Goal: Transaction & Acquisition: Book appointment/travel/reservation

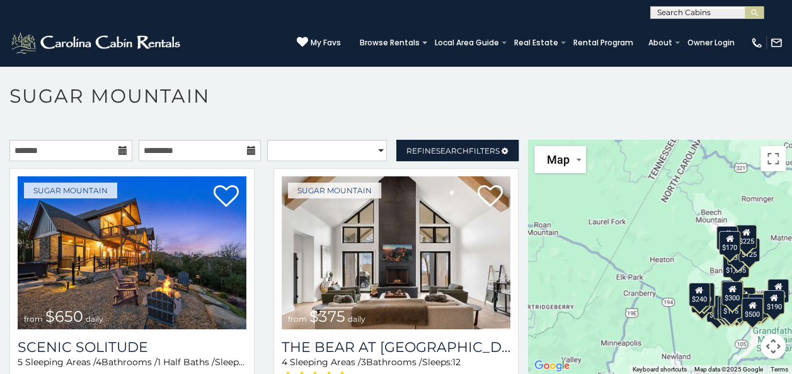
scroll to position [37, 0]
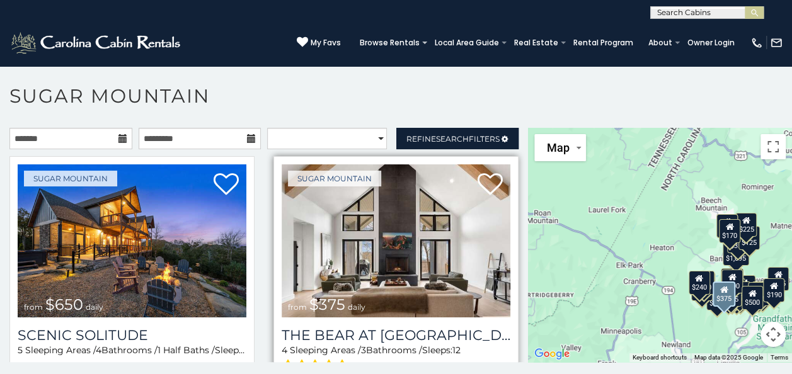
click at [369, 251] on img at bounding box center [396, 240] width 229 height 153
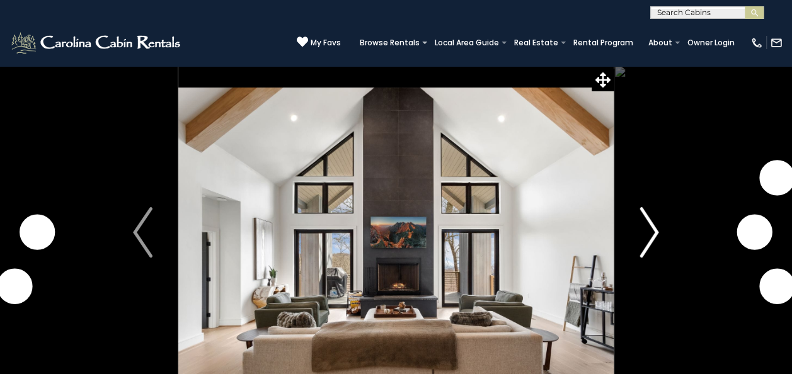
click at [646, 238] on img "Next" at bounding box center [649, 232] width 19 height 50
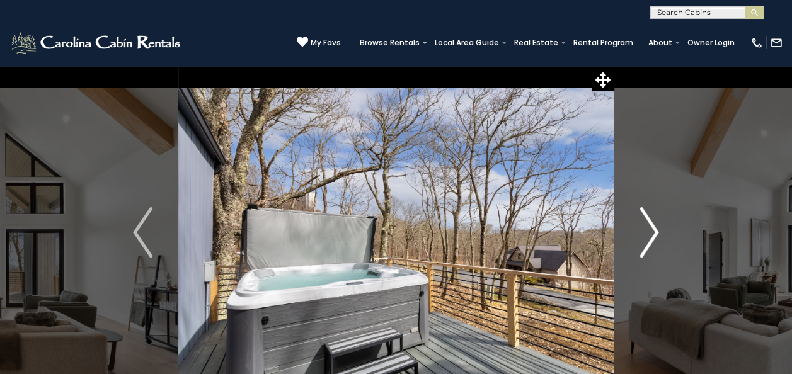
click at [646, 238] on img "Next" at bounding box center [649, 232] width 19 height 50
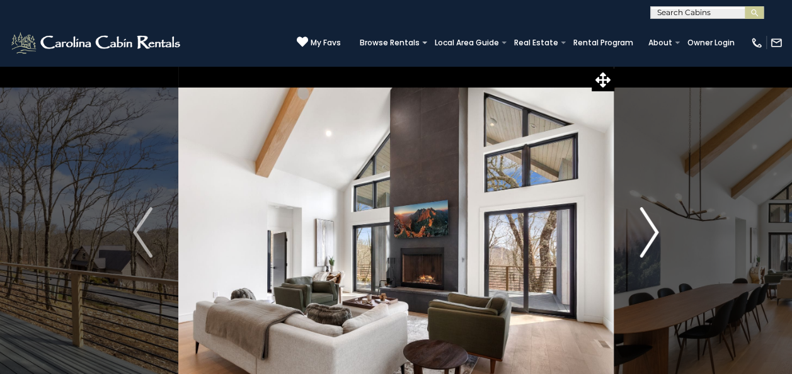
click at [646, 238] on img "Next" at bounding box center [649, 232] width 19 height 50
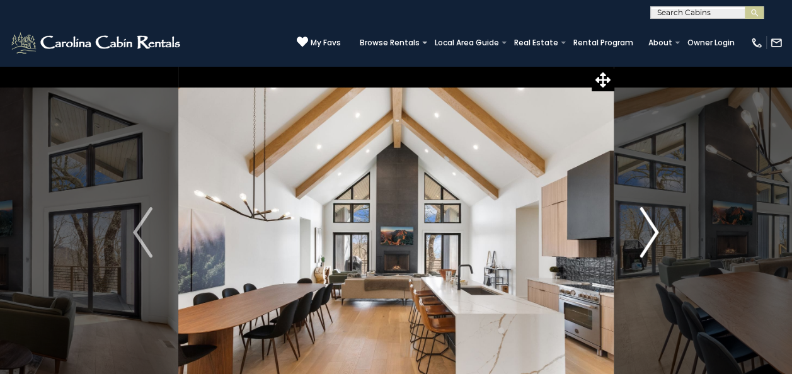
click at [646, 238] on img "Next" at bounding box center [649, 232] width 19 height 50
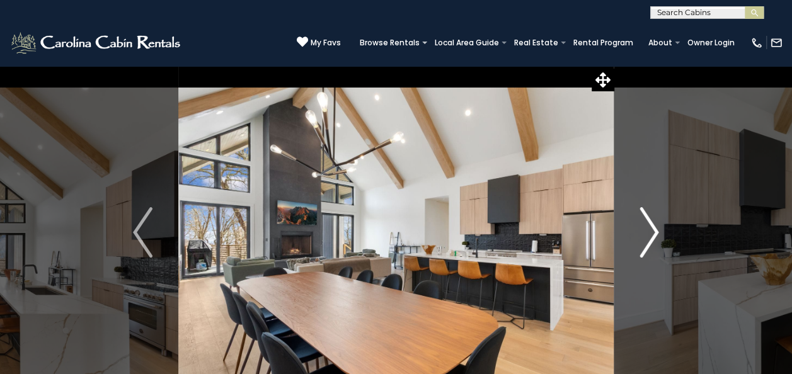
click at [646, 238] on img "Next" at bounding box center [649, 232] width 19 height 50
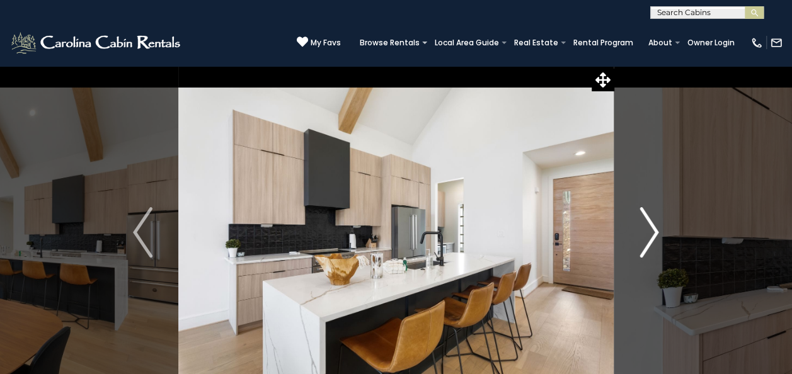
click at [646, 238] on img "Next" at bounding box center [649, 232] width 19 height 50
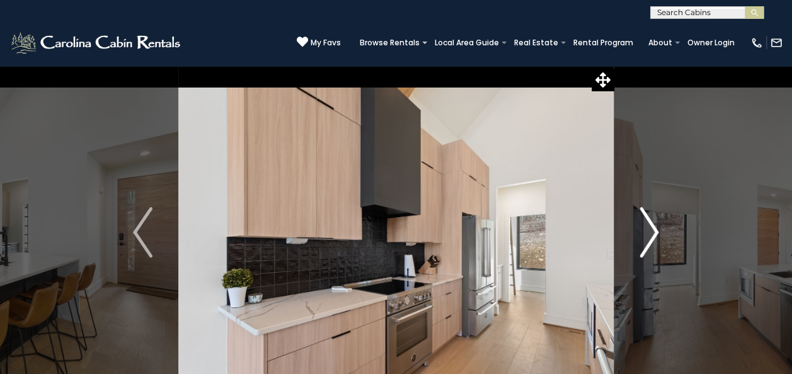
click at [646, 238] on img "Next" at bounding box center [649, 232] width 19 height 50
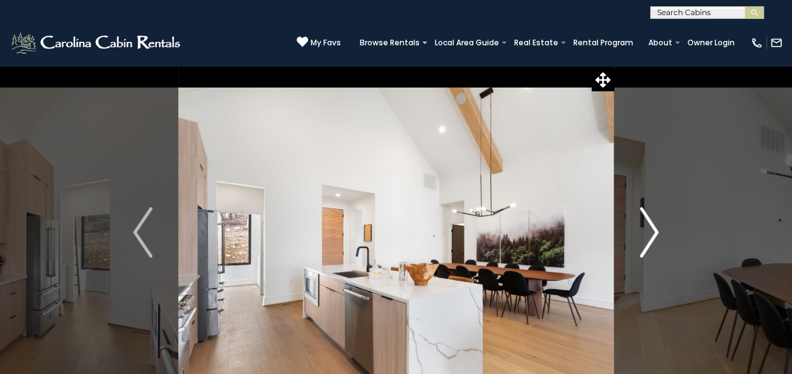
click at [646, 238] on img "Next" at bounding box center [649, 232] width 19 height 50
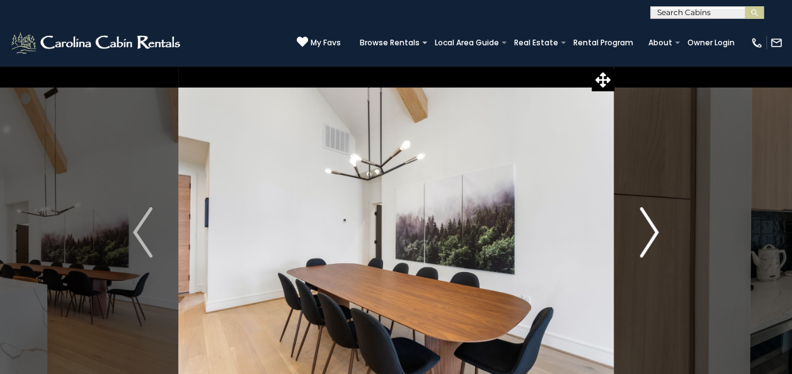
click at [646, 238] on img "Next" at bounding box center [649, 232] width 19 height 50
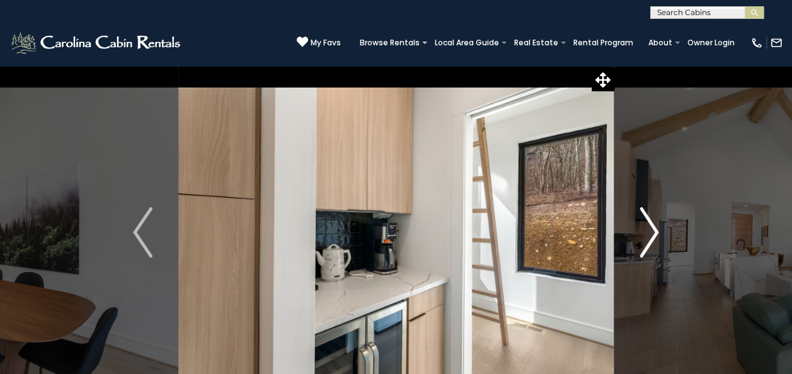
click at [646, 238] on img "Next" at bounding box center [649, 232] width 19 height 50
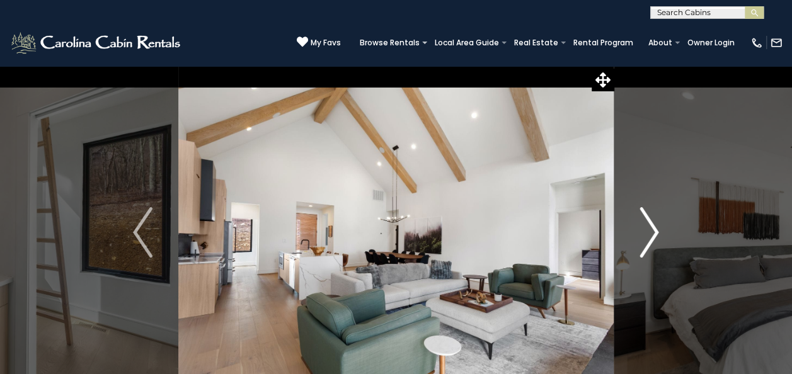
click at [646, 238] on img "Next" at bounding box center [649, 232] width 19 height 50
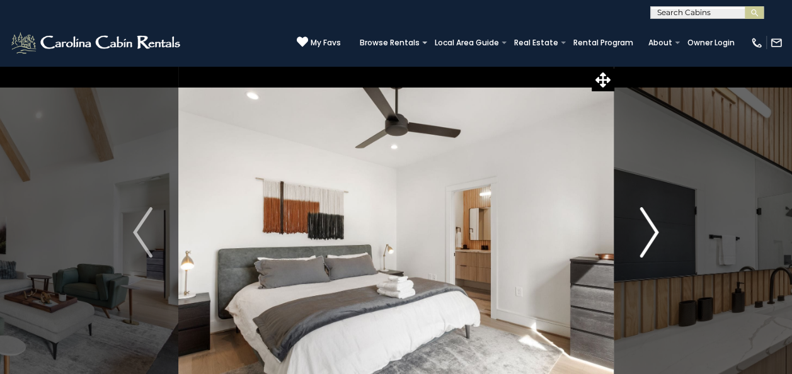
click at [646, 238] on img "Next" at bounding box center [649, 232] width 19 height 50
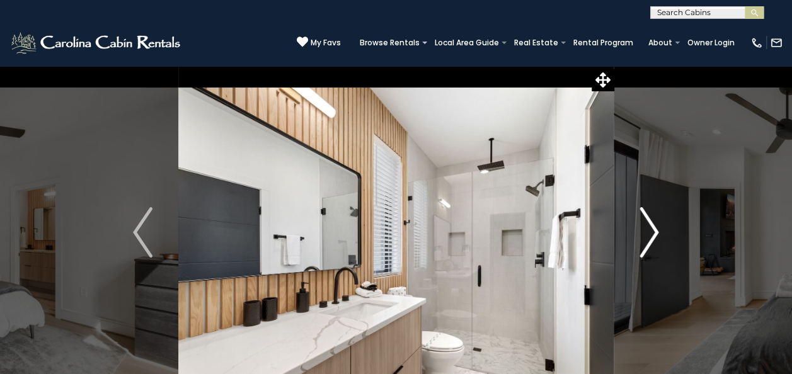
click at [646, 238] on img "Next" at bounding box center [649, 232] width 19 height 50
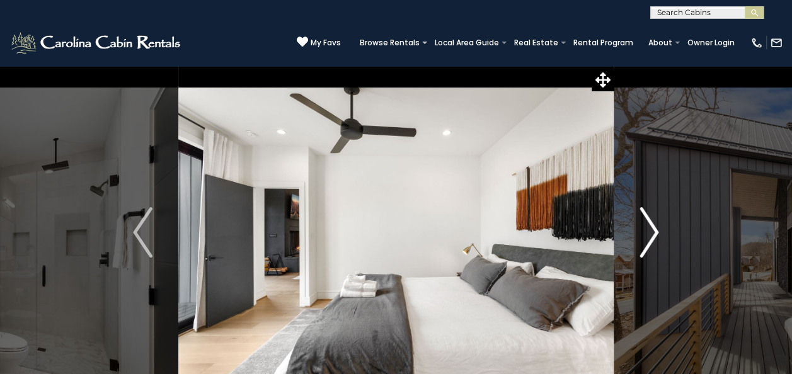
click at [646, 238] on img "Next" at bounding box center [649, 232] width 19 height 50
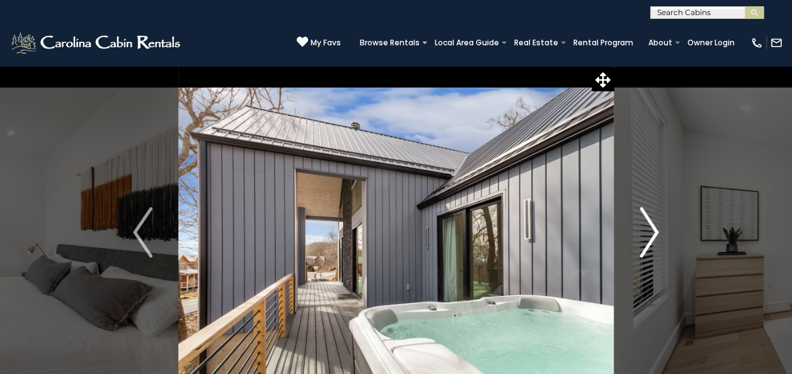
click at [646, 238] on img "Next" at bounding box center [649, 232] width 19 height 50
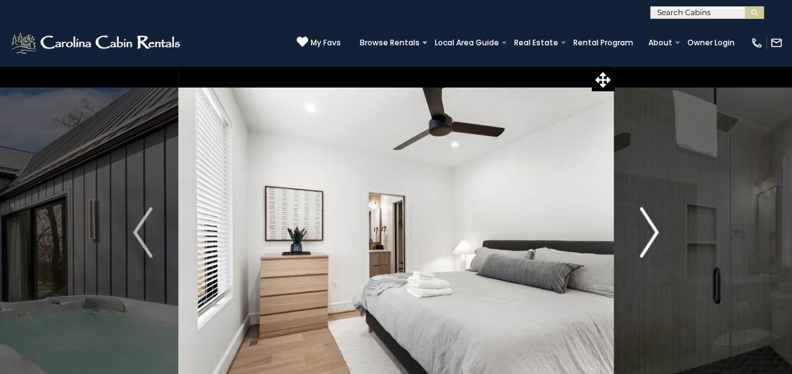
click at [646, 238] on img "Next" at bounding box center [649, 232] width 19 height 50
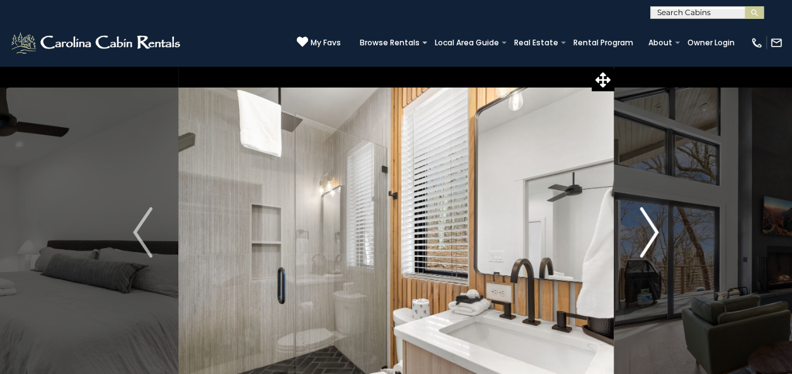
click at [646, 238] on img "Next" at bounding box center [649, 232] width 19 height 50
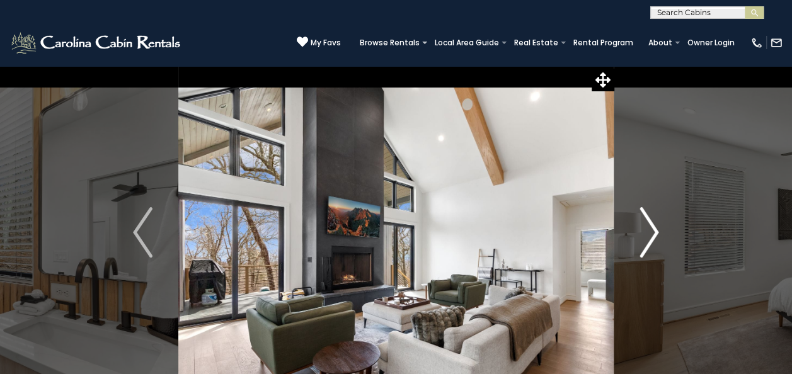
click at [646, 238] on img "Next" at bounding box center [649, 232] width 19 height 50
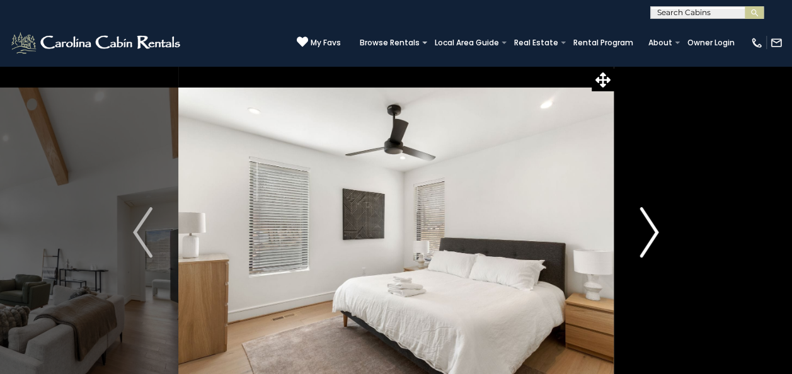
click at [646, 238] on img "Next" at bounding box center [649, 232] width 19 height 50
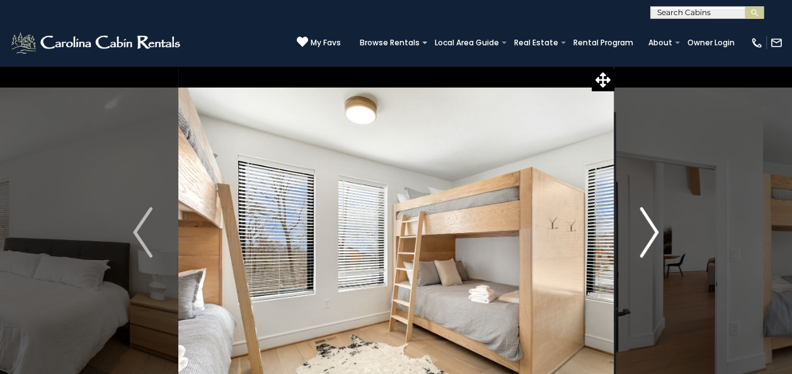
click at [646, 238] on img "Next" at bounding box center [649, 232] width 19 height 50
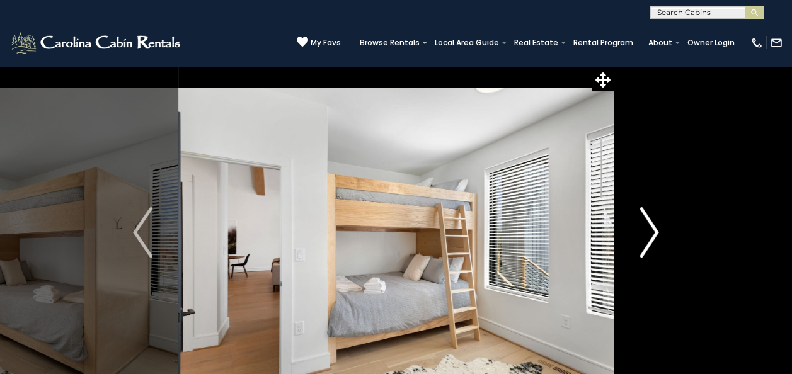
click at [646, 238] on img "Next" at bounding box center [649, 232] width 19 height 50
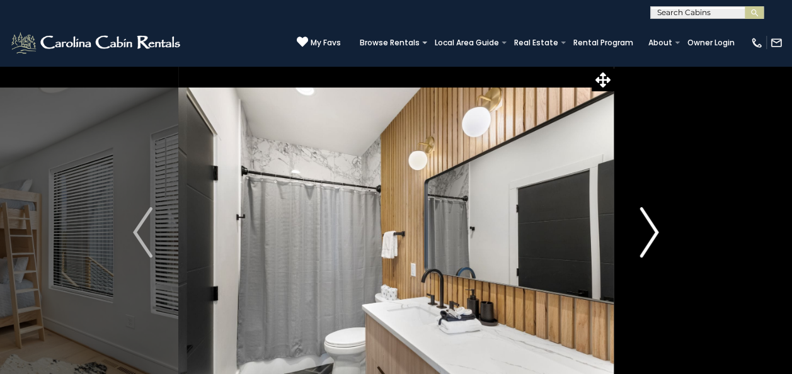
click at [646, 238] on img "Next" at bounding box center [649, 232] width 19 height 50
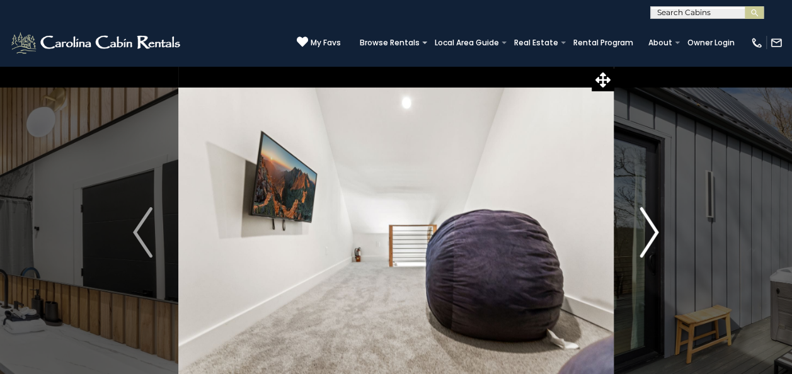
click at [646, 238] on img "Next" at bounding box center [649, 232] width 19 height 50
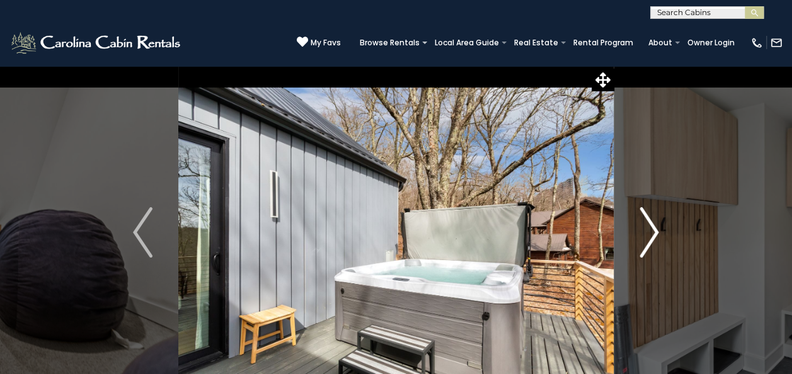
click at [646, 238] on img "Next" at bounding box center [649, 232] width 19 height 50
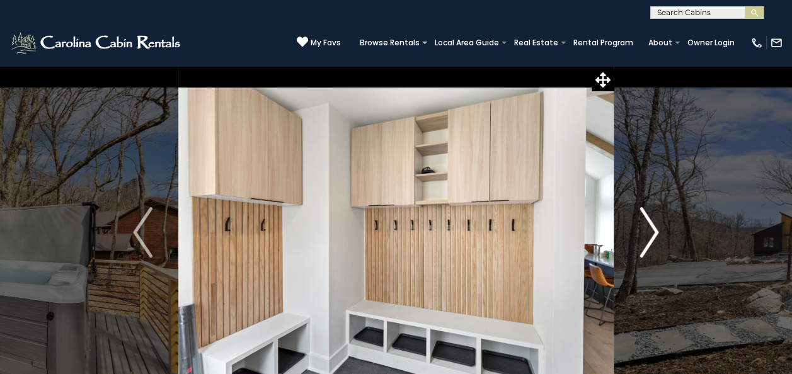
click at [646, 238] on img "Next" at bounding box center [649, 232] width 19 height 50
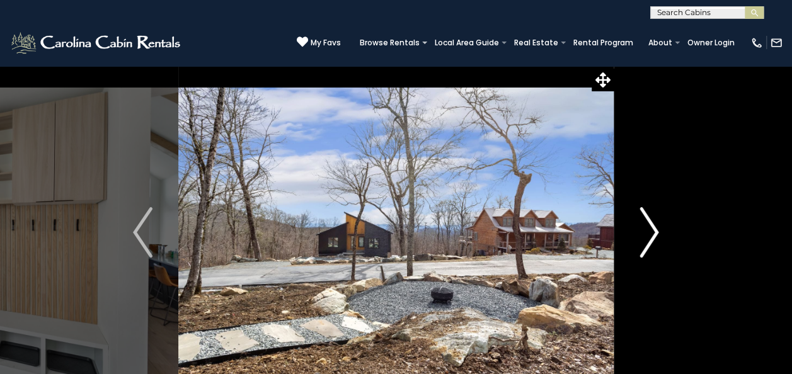
click at [646, 238] on img "Next" at bounding box center [649, 232] width 19 height 50
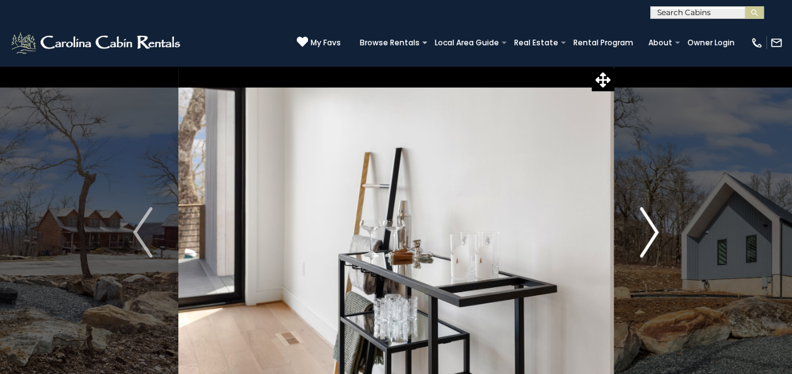
click at [646, 238] on img "Next" at bounding box center [649, 232] width 19 height 50
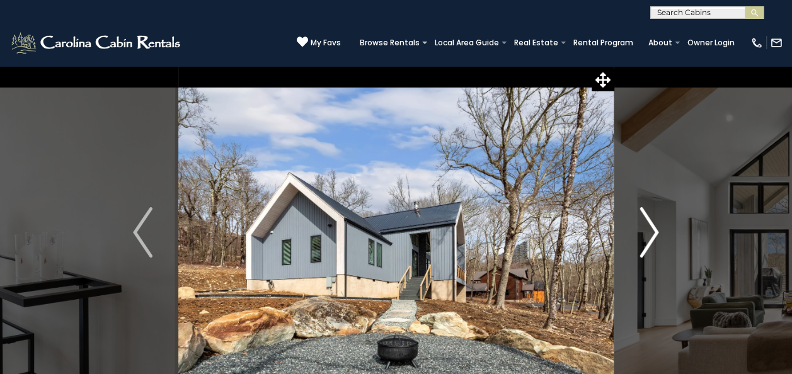
click at [646, 238] on img "Next" at bounding box center [649, 232] width 19 height 50
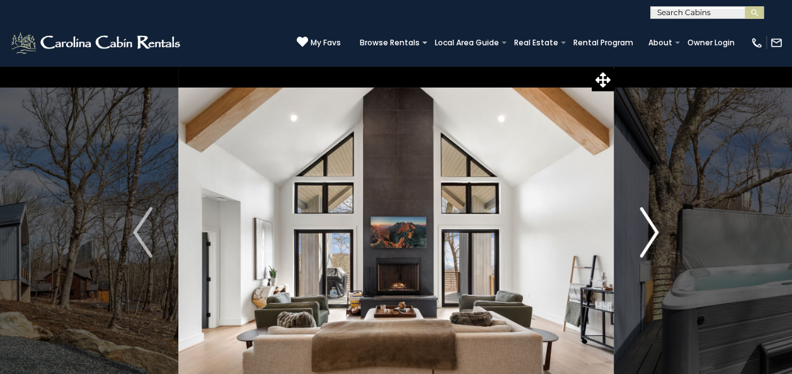
click at [646, 238] on img "Next" at bounding box center [649, 232] width 19 height 50
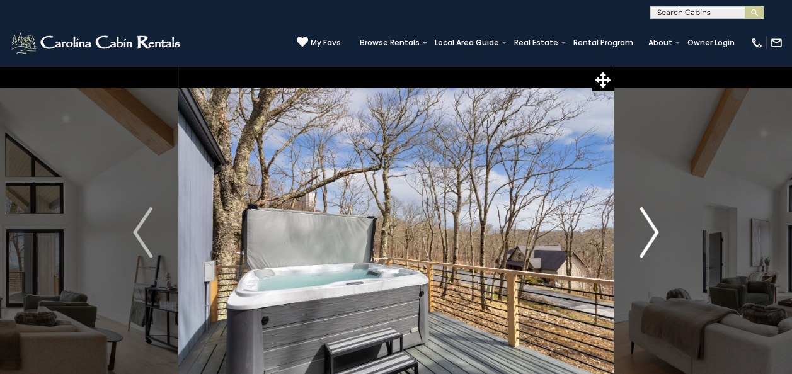
click at [646, 238] on img "Next" at bounding box center [649, 232] width 19 height 50
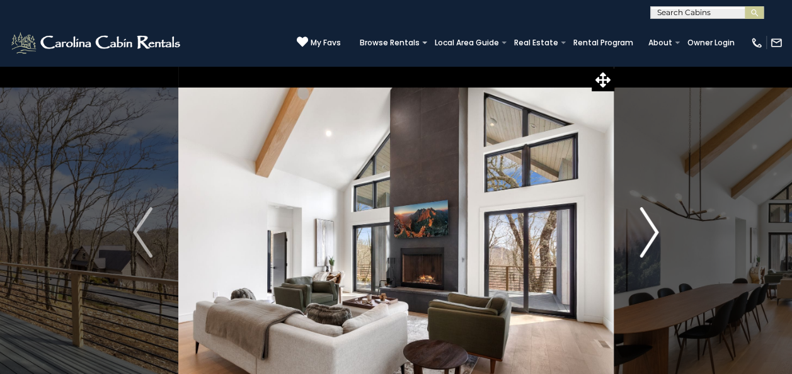
click at [646, 238] on img "Next" at bounding box center [649, 232] width 19 height 50
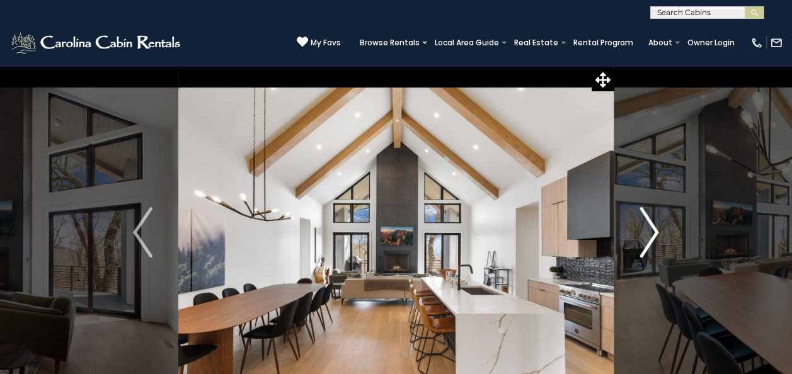
click at [646, 238] on img "Next" at bounding box center [649, 232] width 19 height 50
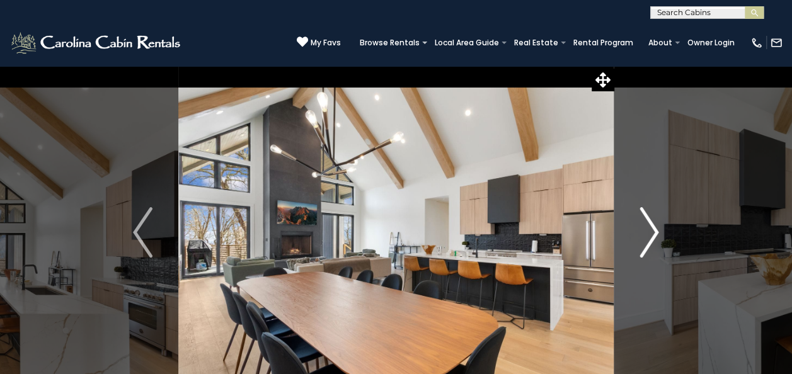
click at [646, 238] on img "Next" at bounding box center [649, 232] width 19 height 50
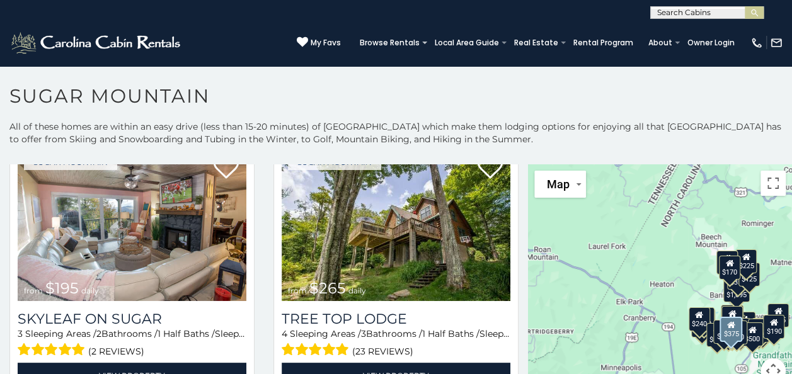
scroll to position [872, 0]
